Goal: Information Seeking & Learning: Find specific fact

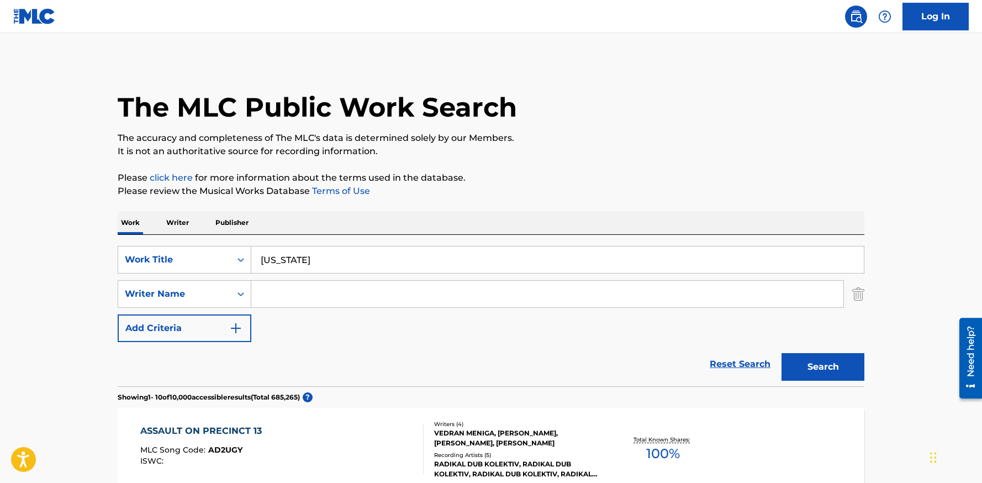
drag, startPoint x: 317, startPoint y: 265, endPoint x: 234, endPoint y: 257, distance: 82.7
click at [251, 257] on input "[US_STATE]" at bounding box center [557, 259] width 613 height 27
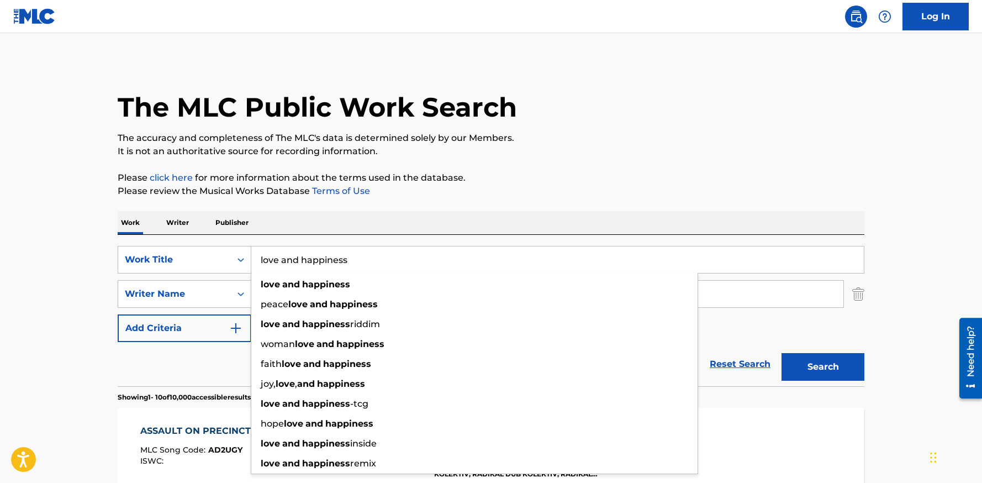
type input "love and happiness"
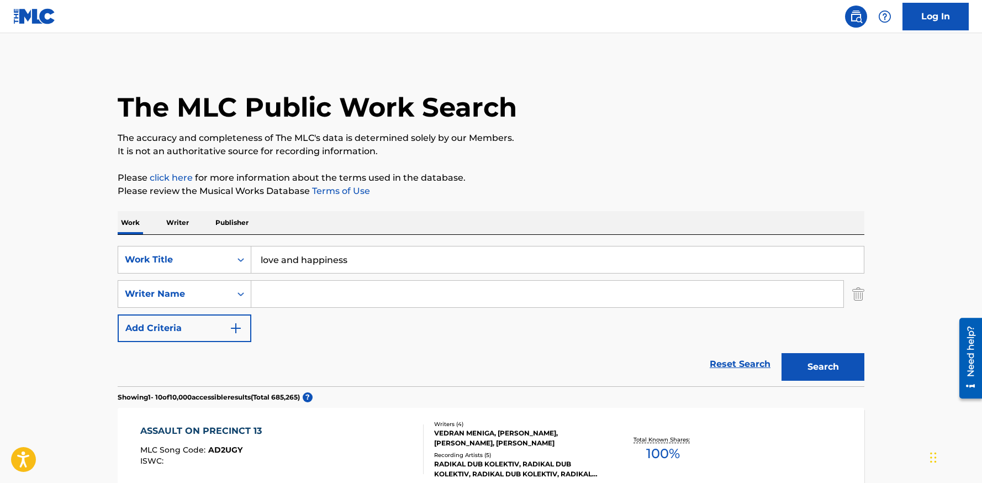
click at [420, 183] on p "Please click here for more information about the terms used in the database." at bounding box center [491, 177] width 747 height 13
click at [300, 284] on input "Search Form" at bounding box center [547, 294] width 592 height 27
type input "green"
click at [782, 353] on button "Search" at bounding box center [823, 367] width 83 height 28
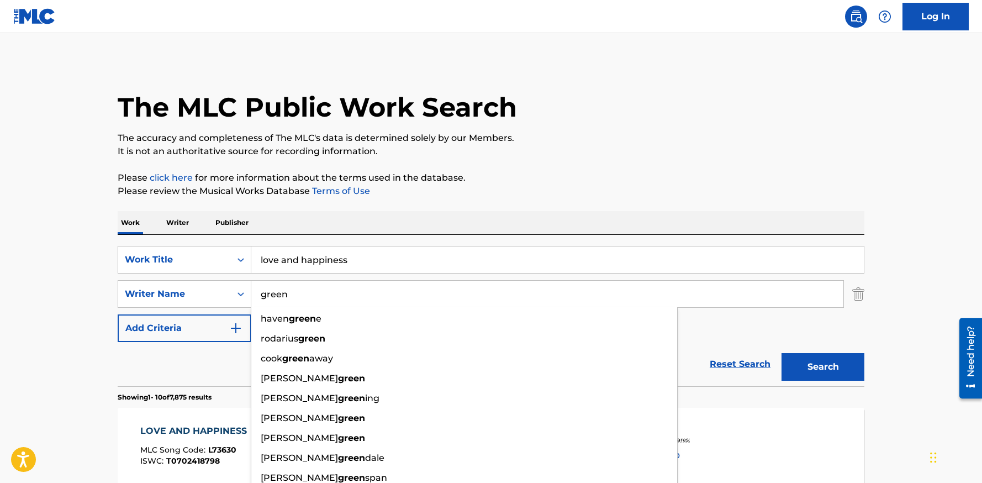
click at [701, 183] on p "Please click here for more information about the terms used in the database." at bounding box center [491, 177] width 747 height 13
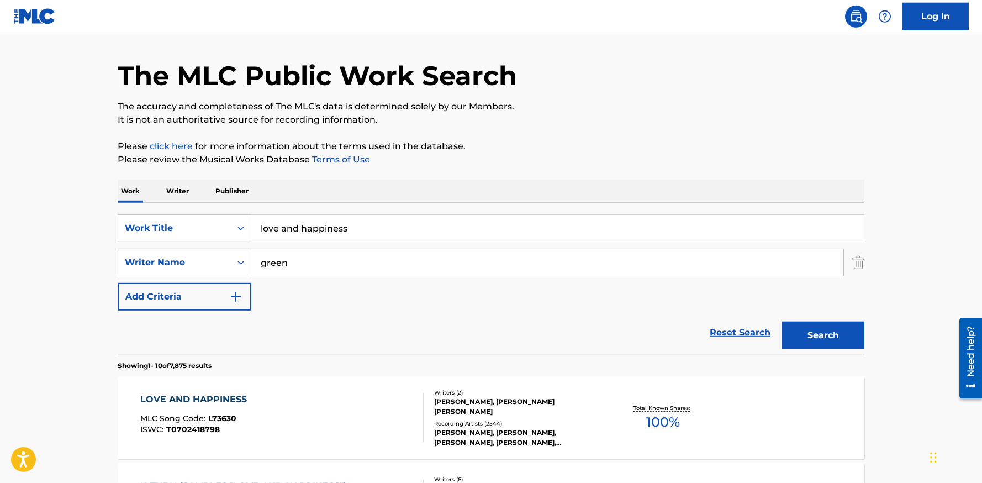
scroll to position [56, 0]
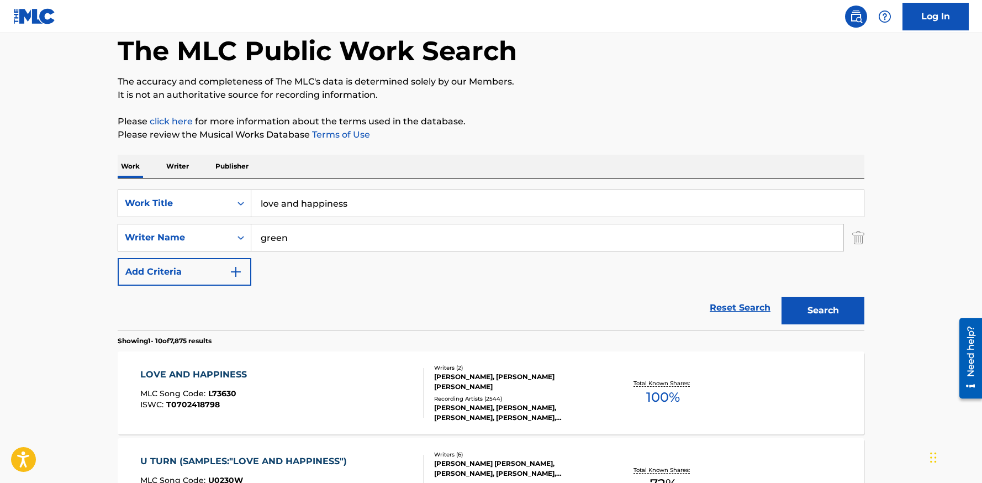
click at [535, 383] on div "[PERSON_NAME], [PERSON_NAME] [PERSON_NAME]" at bounding box center [517, 382] width 167 height 20
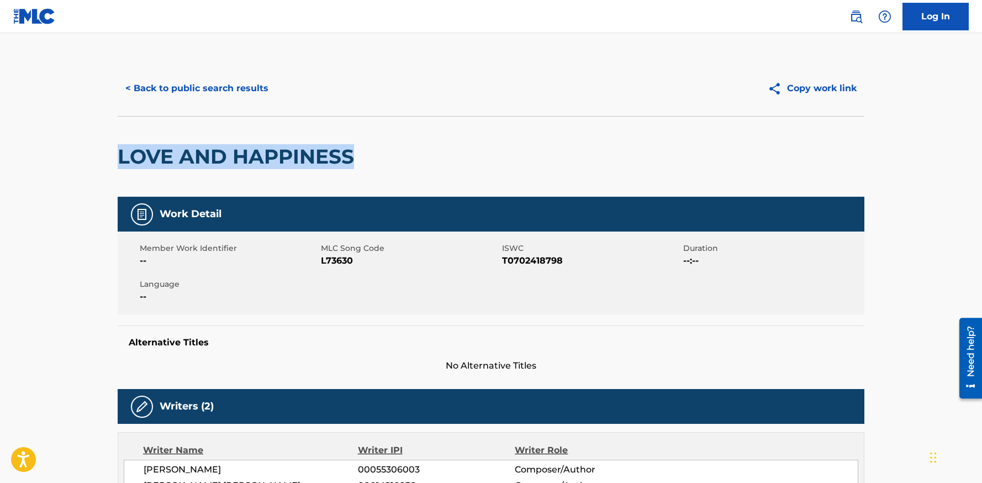
drag, startPoint x: 380, startPoint y: 154, endPoint x: 106, endPoint y: 154, distance: 274.0
copy h2 "LOVE AND HAPPINESS"
